Goal: Task Accomplishment & Management: Use online tool/utility

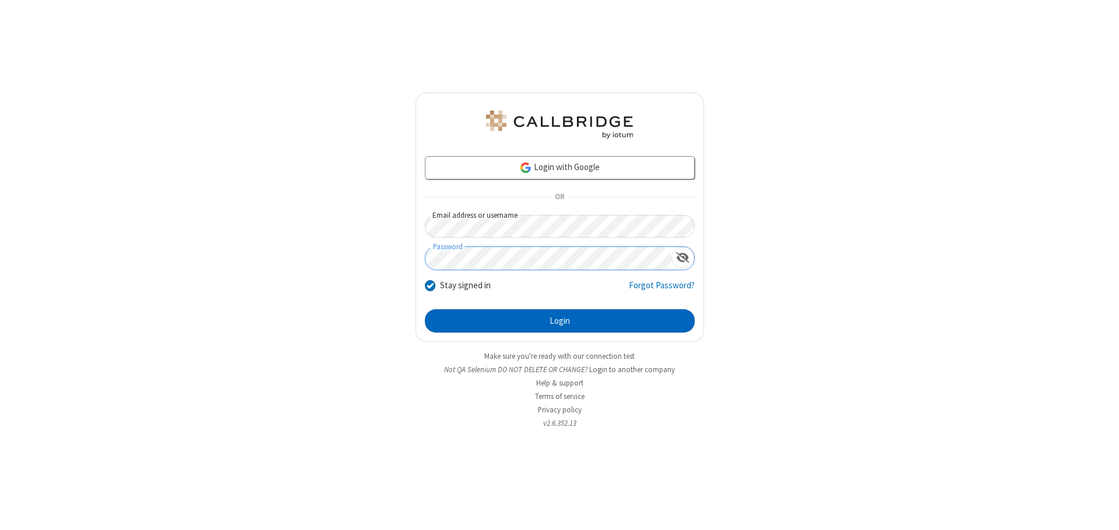
click at [559, 321] on button "Login" at bounding box center [560, 320] width 270 height 23
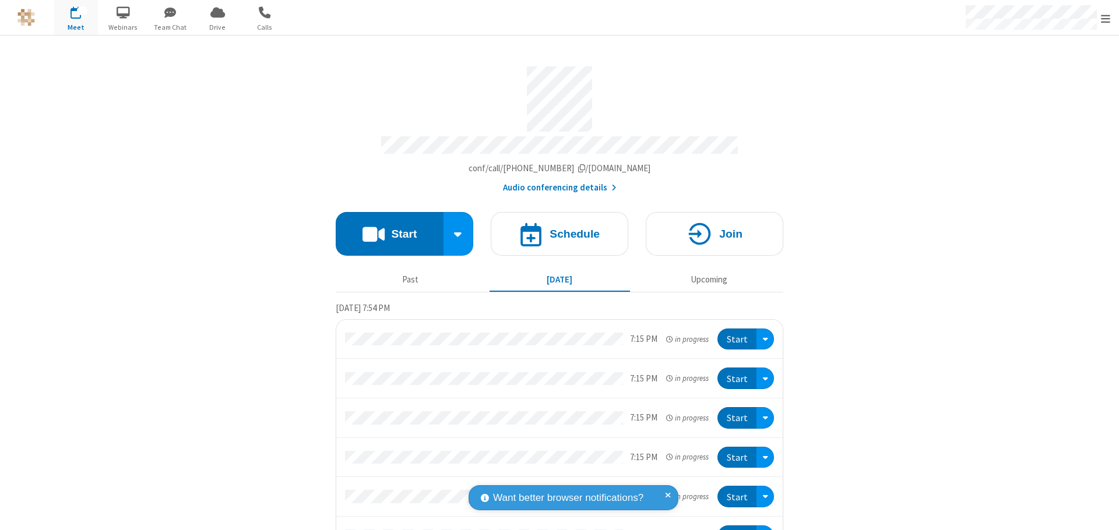
click at [385, 228] on button "Start" at bounding box center [390, 234] width 108 height 44
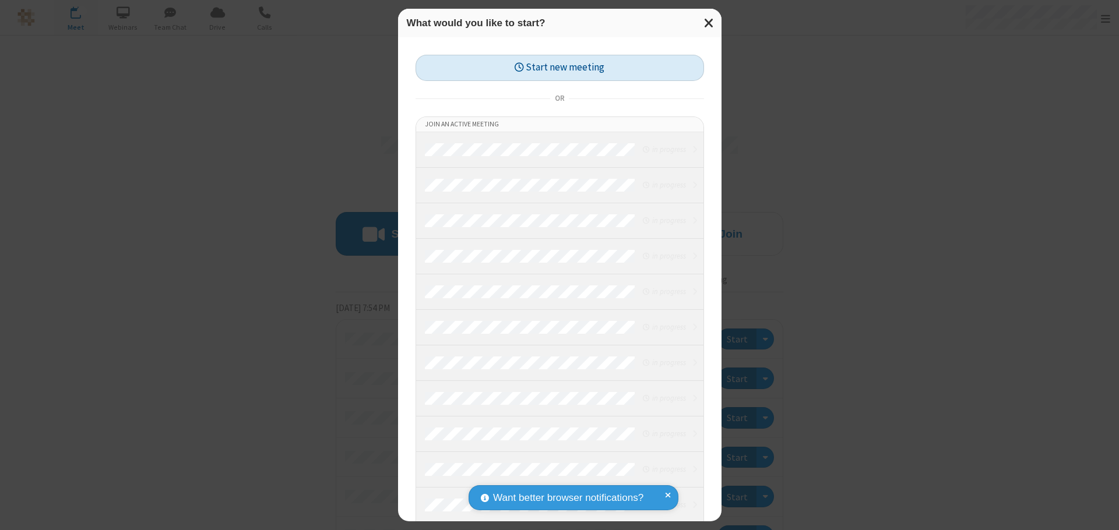
click at [559, 68] on button "Start new meeting" at bounding box center [560, 68] width 288 height 26
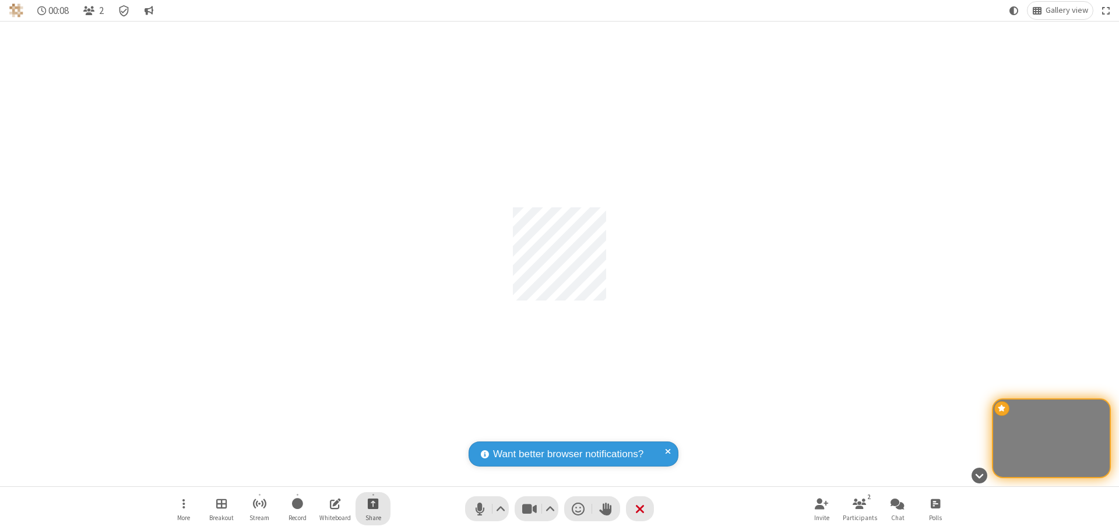
click at [373, 504] on span "Start sharing" at bounding box center [373, 504] width 11 height 15
click at [326, 476] on span "Share my screen" at bounding box center [325, 476] width 13 height 10
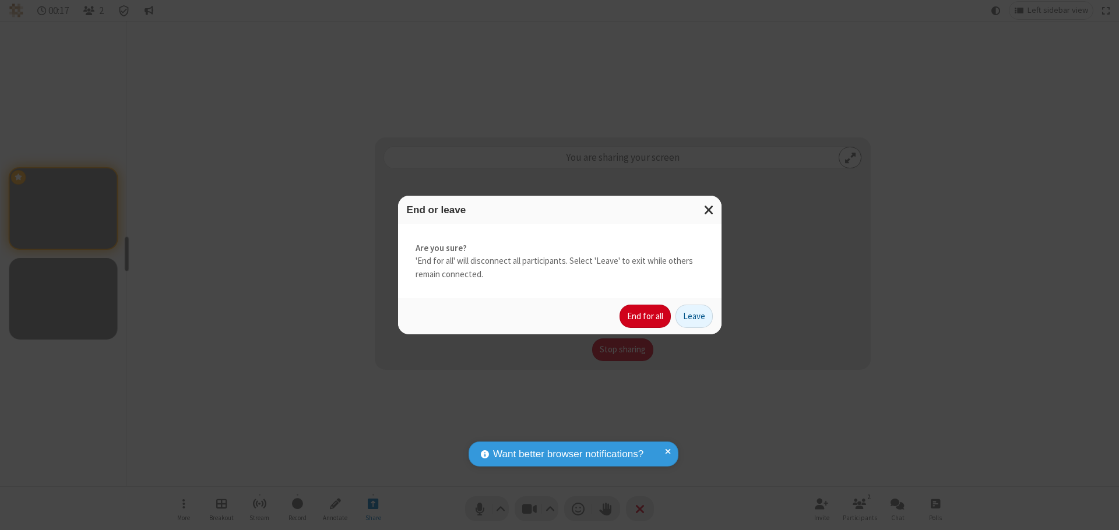
click at [646, 316] on button "End for all" at bounding box center [644, 316] width 51 height 23
